Goal: Task Accomplishment & Management: Manage account settings

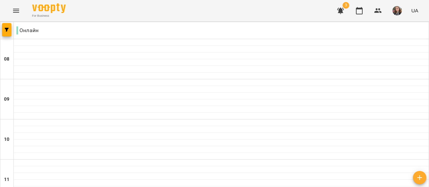
scroll to position [302, 0]
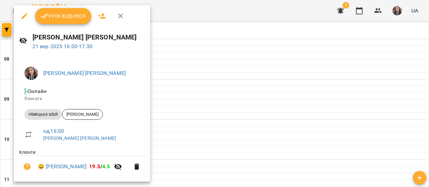
click at [76, 17] on span "Урок відбувся" at bounding box center [64, 16] width 46 height 8
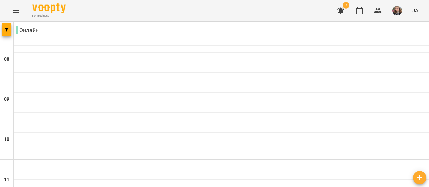
scroll to position [302, 0]
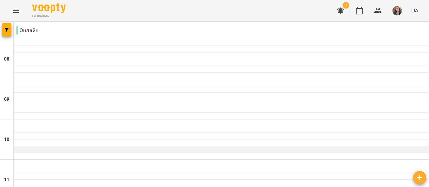
scroll to position [302, 0]
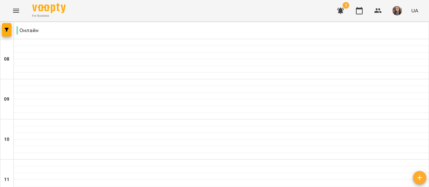
click at [344, 7] on span "3" at bounding box center [340, 11] width 16 height 16
click at [341, 12] on icon "button" at bounding box center [340, 11] width 7 height 6
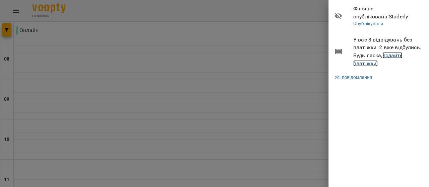
click at [369, 61] on link "додайте платіжки!" at bounding box center [377, 59] width 49 height 14
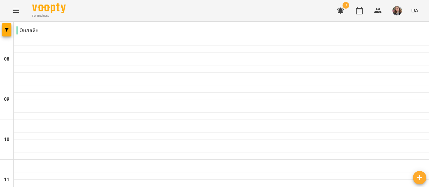
scroll to position [335, 0]
